Goal: Task Accomplishment & Management: Complete application form

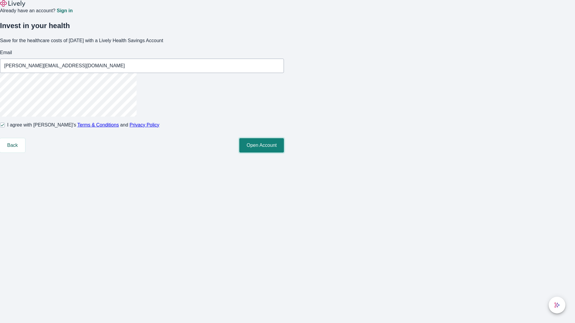
click at [284, 153] on button "Open Account" at bounding box center [261, 145] width 45 height 14
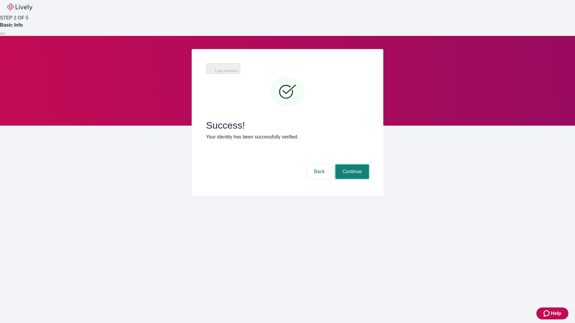
click at [351, 165] on button "Continue" at bounding box center [352, 172] width 34 height 14
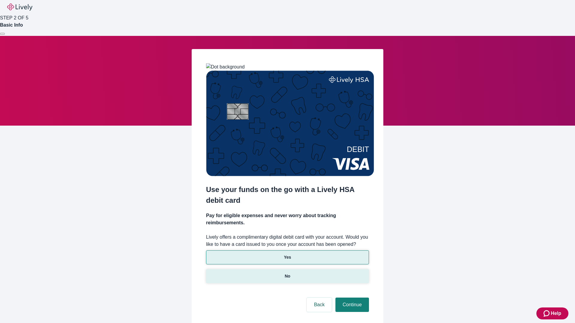
click at [287, 273] on p "No" at bounding box center [288, 276] width 6 height 6
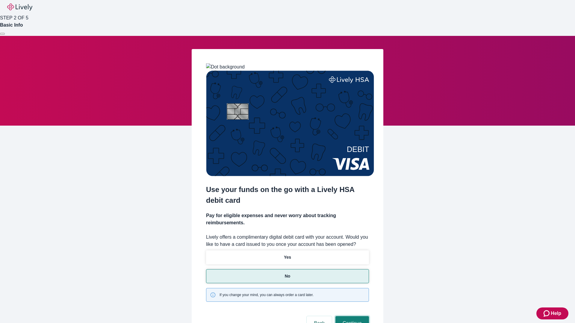
click at [351, 316] on button "Continue" at bounding box center [352, 323] width 34 height 14
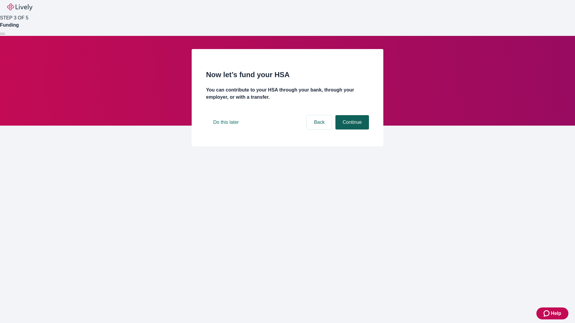
click at [351, 130] on button "Continue" at bounding box center [352, 122] width 34 height 14
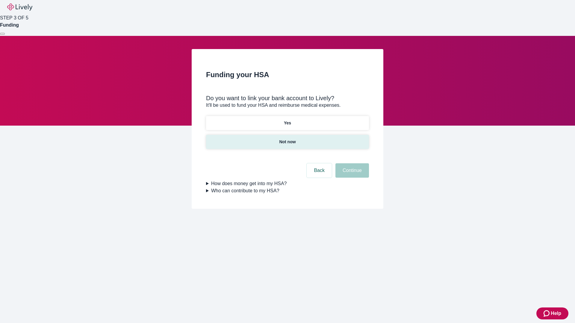
click at [287, 139] on p "Not now" at bounding box center [287, 142] width 16 height 6
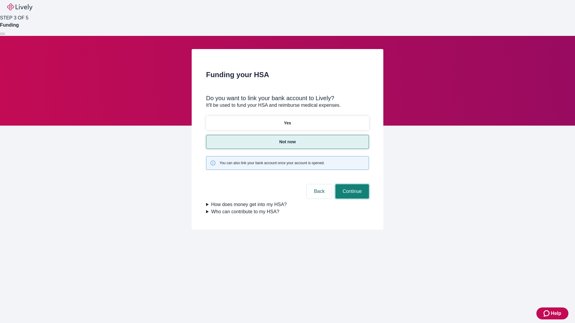
click at [351, 184] on button "Continue" at bounding box center [352, 191] width 34 height 14
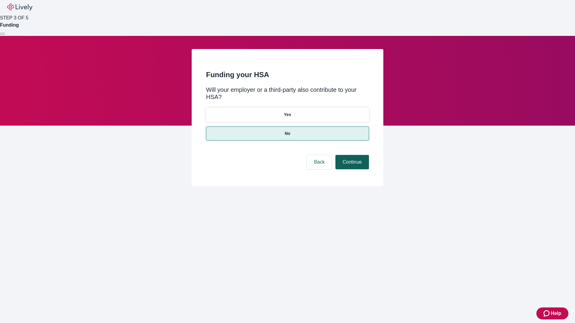
click at [351, 155] on button "Continue" at bounding box center [352, 162] width 34 height 14
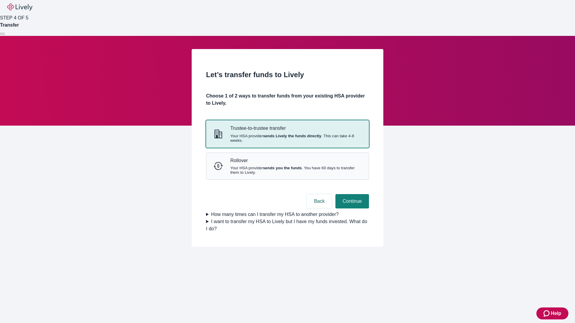
click at [287, 138] on strong "sends Lively the funds directly" at bounding box center [292, 136] width 58 height 4
click at [351, 209] on button "Continue" at bounding box center [352, 201] width 34 height 14
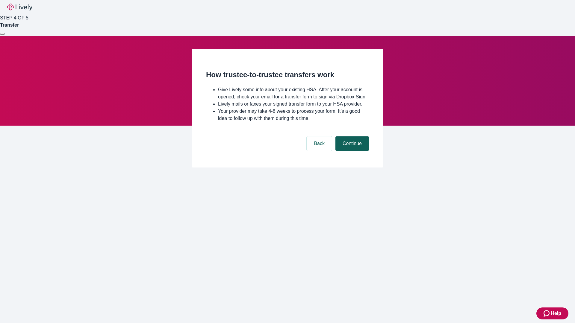
click at [351, 151] on button "Continue" at bounding box center [352, 143] width 34 height 14
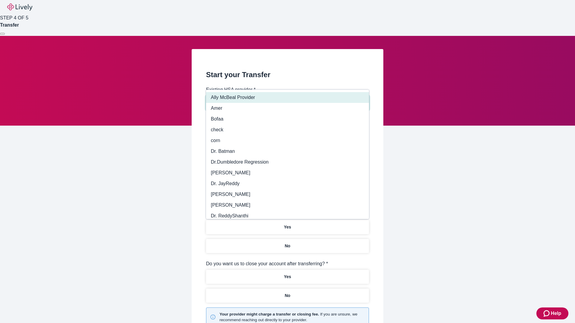
type input "Other"
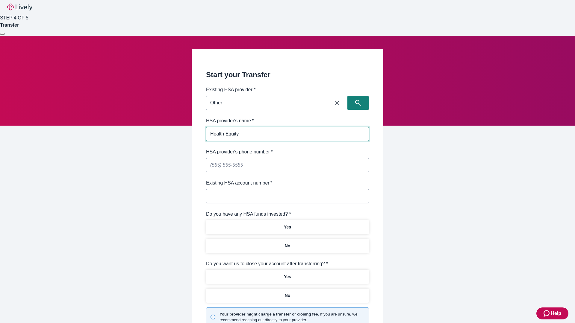
type input "Health Equity"
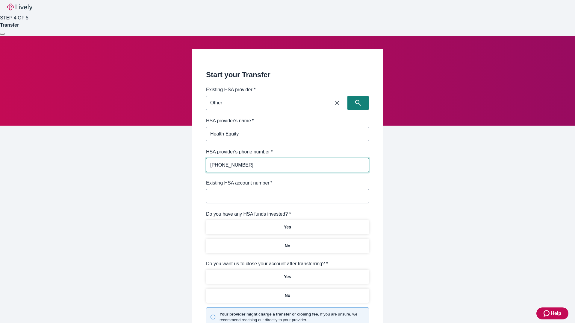
type input "(434) 343-4344"
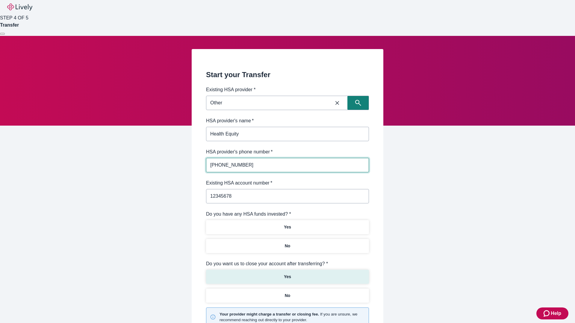
type input "12345678"
click at [287, 243] on p "No" at bounding box center [288, 246] width 6 height 6
click at [287, 274] on p "Yes" at bounding box center [287, 277] width 7 height 6
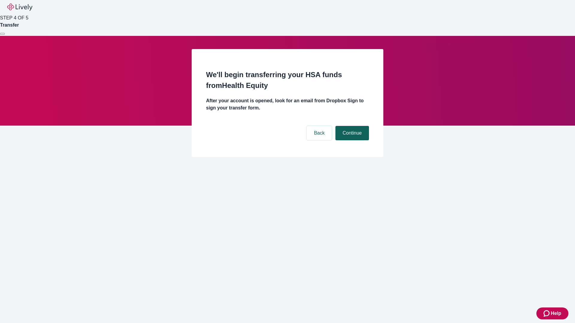
click at [351, 126] on button "Continue" at bounding box center [352, 133] width 34 height 14
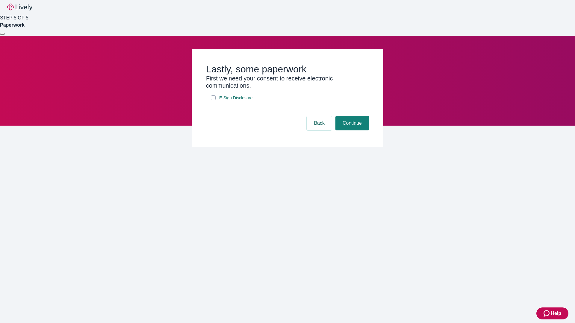
click at [213, 100] on input "E-Sign Disclosure" at bounding box center [213, 97] width 5 height 5
checkbox input "true"
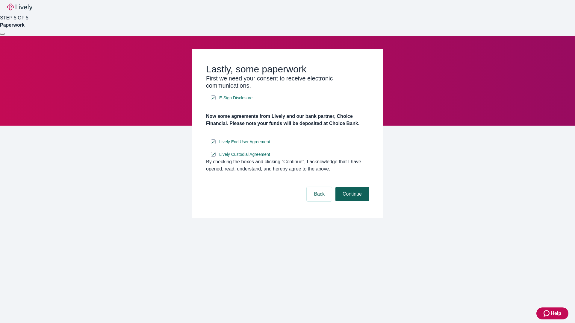
click at [351, 201] on button "Continue" at bounding box center [352, 194] width 34 height 14
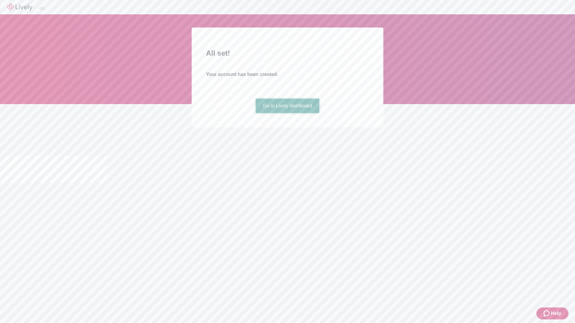
click at [287, 113] on link "Go to Lively dashboard" at bounding box center [288, 106] width 64 height 14
